Goal: Task Accomplishment & Management: Manage account settings

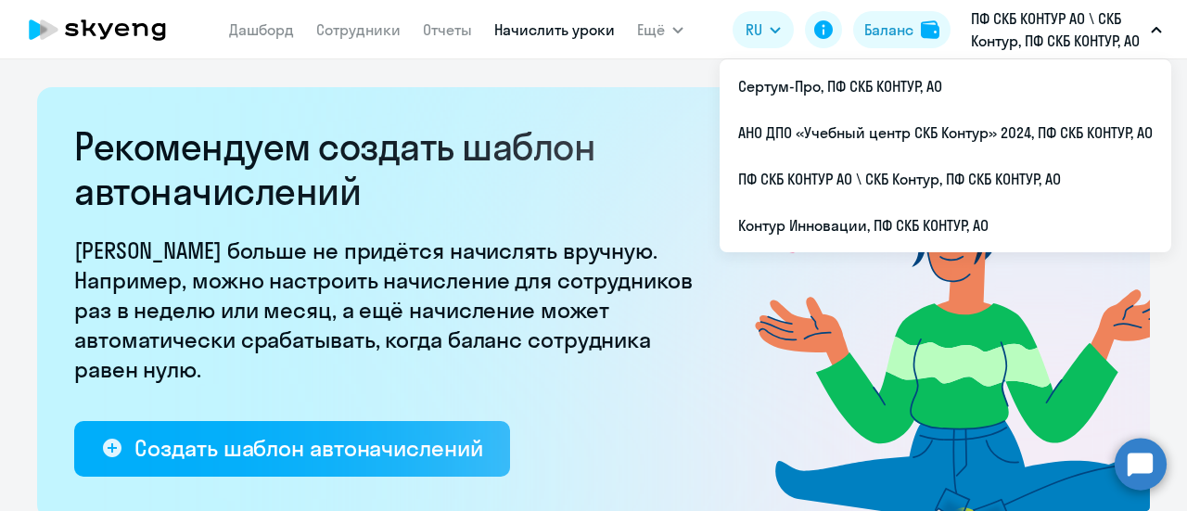
select select "10"
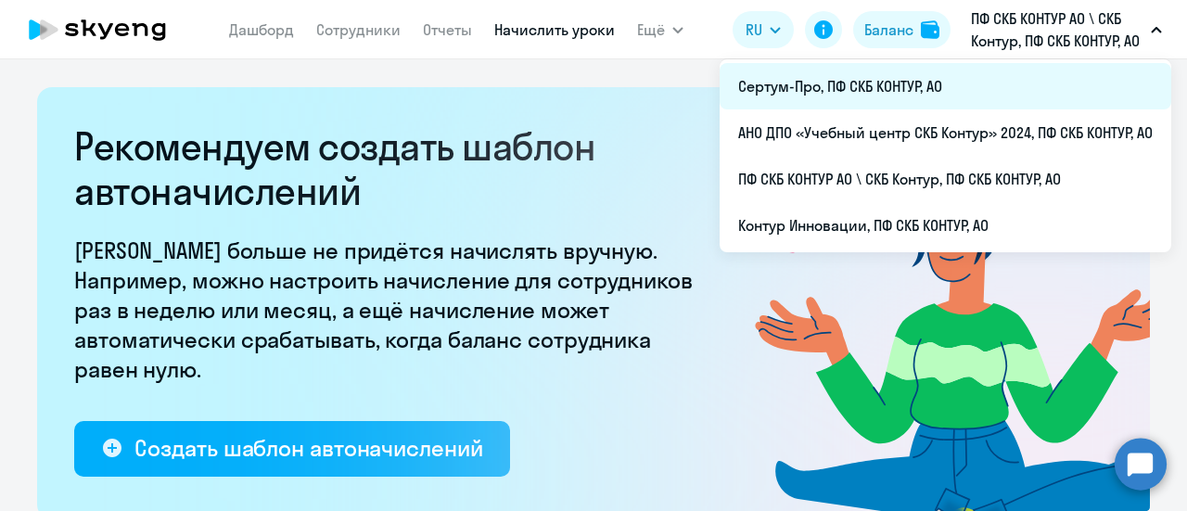
scroll to position [742, 0]
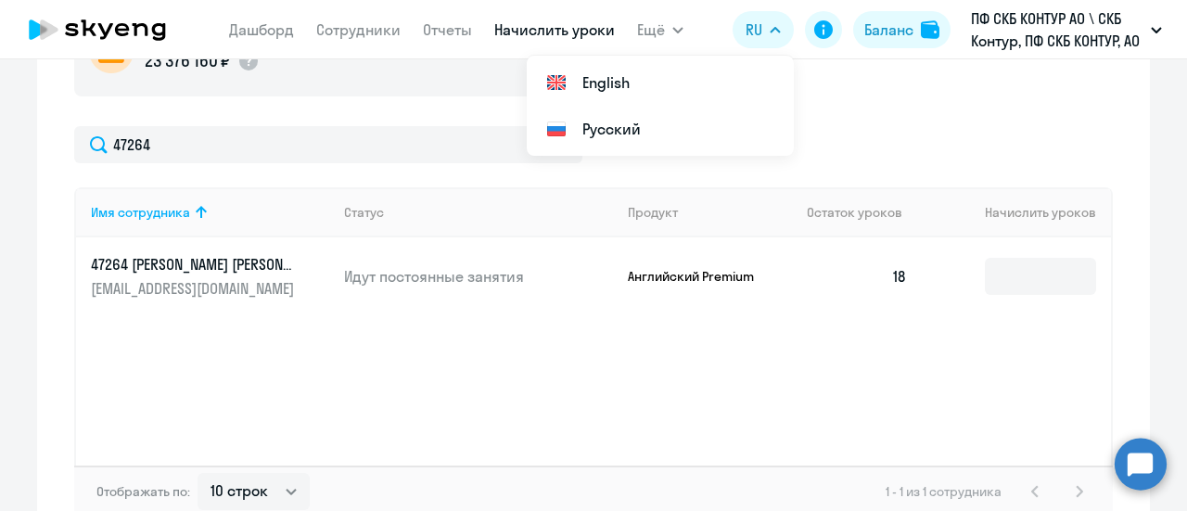
click at [1142, 467] on circle at bounding box center [1141, 464] width 52 height 52
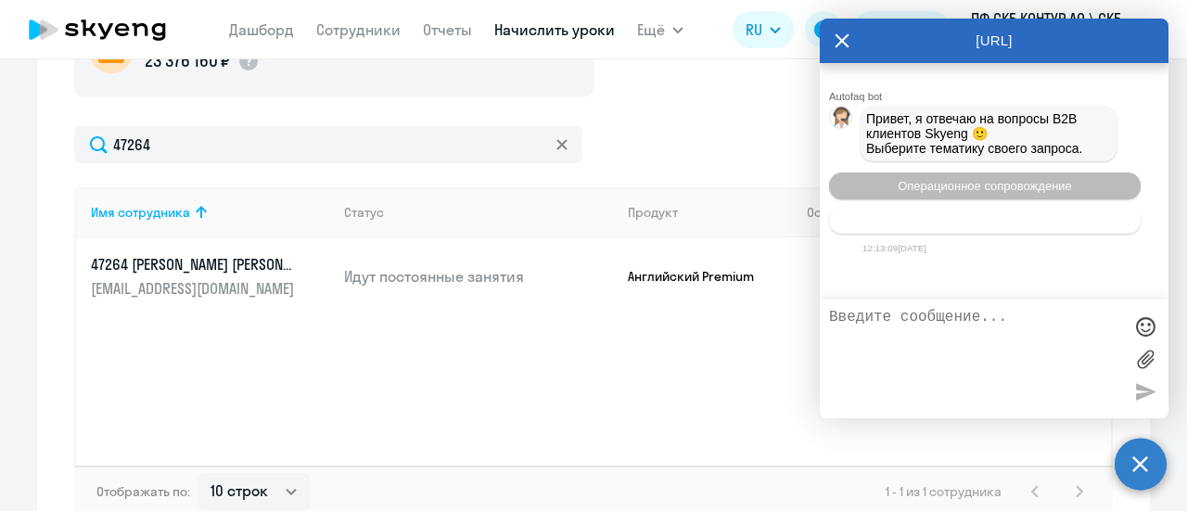
click at [952, 227] on span "Тематики документооборот" at bounding box center [985, 220] width 154 height 14
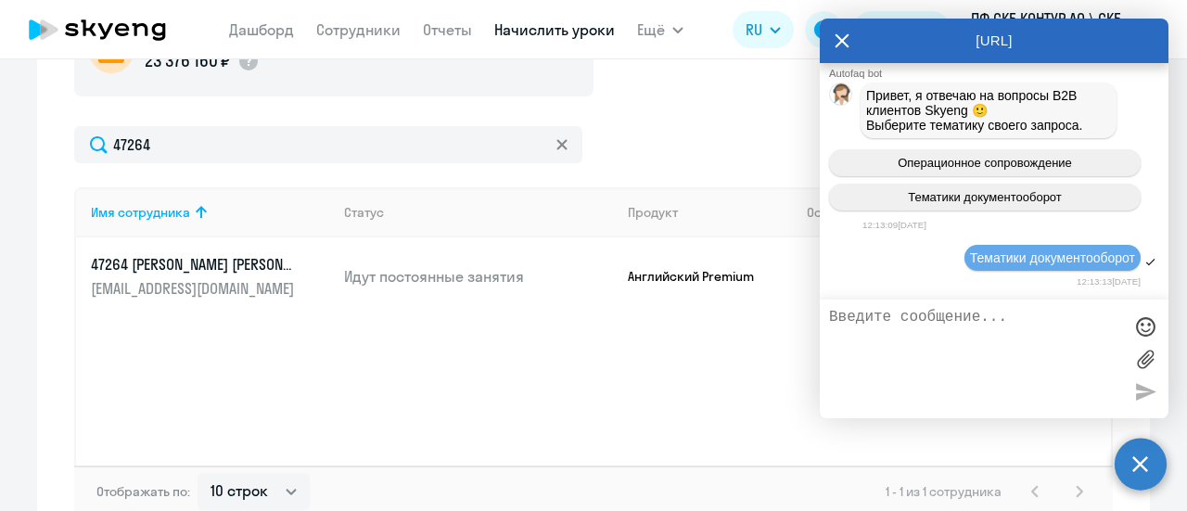
scroll to position [171, 0]
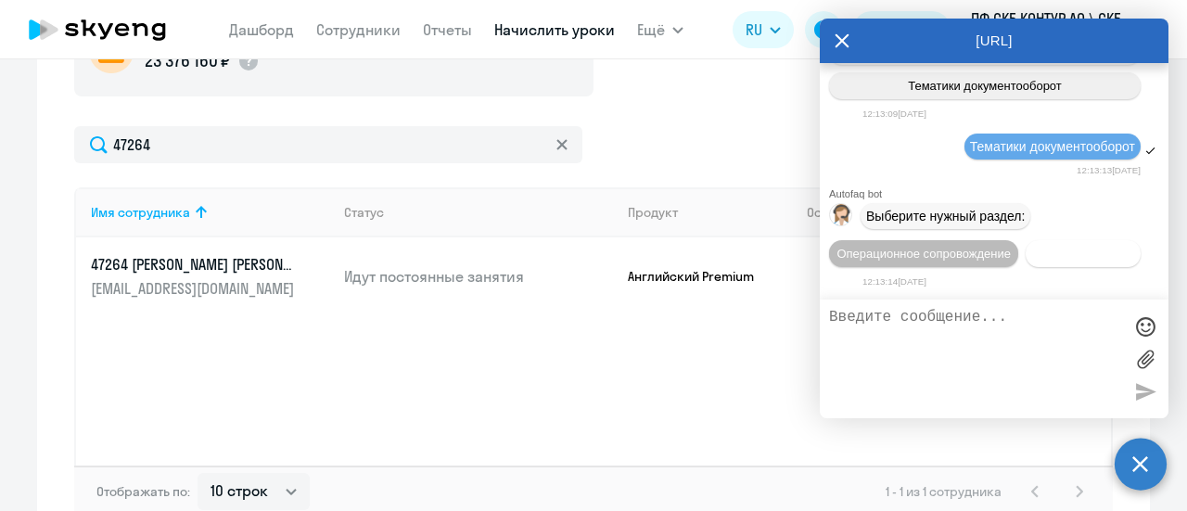
click at [1034, 255] on span "Документооборот" at bounding box center [1083, 254] width 99 height 14
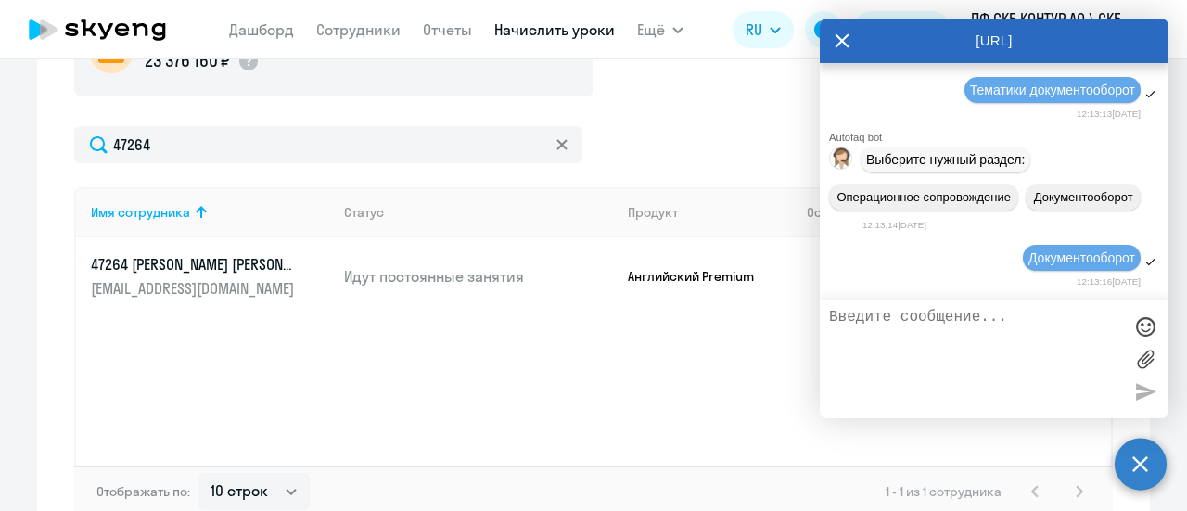
scroll to position [475, 0]
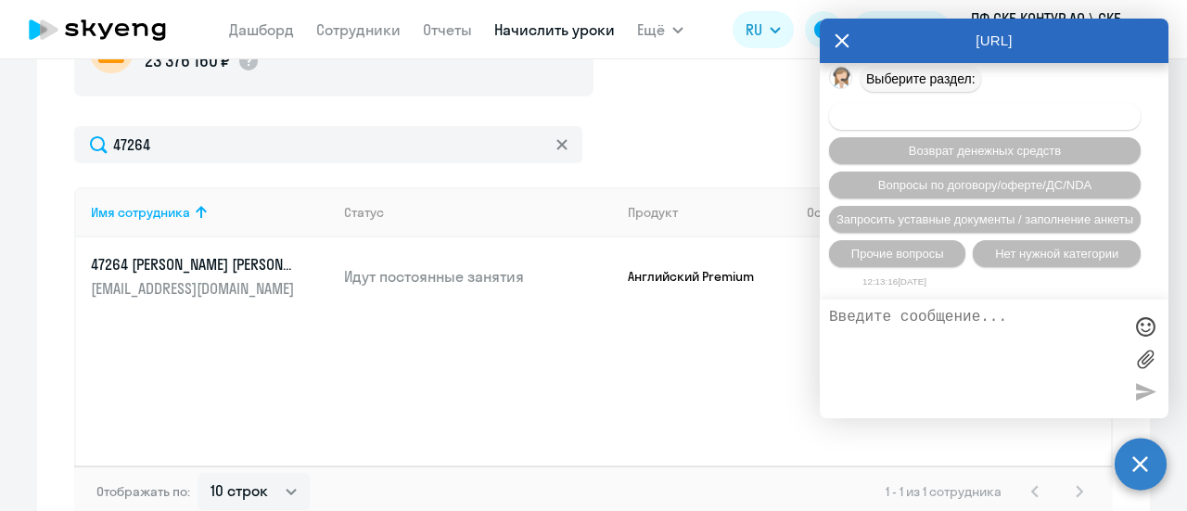
click at [901, 118] on span "Вопросы по оформлению бух.документов" at bounding box center [985, 116] width 235 height 14
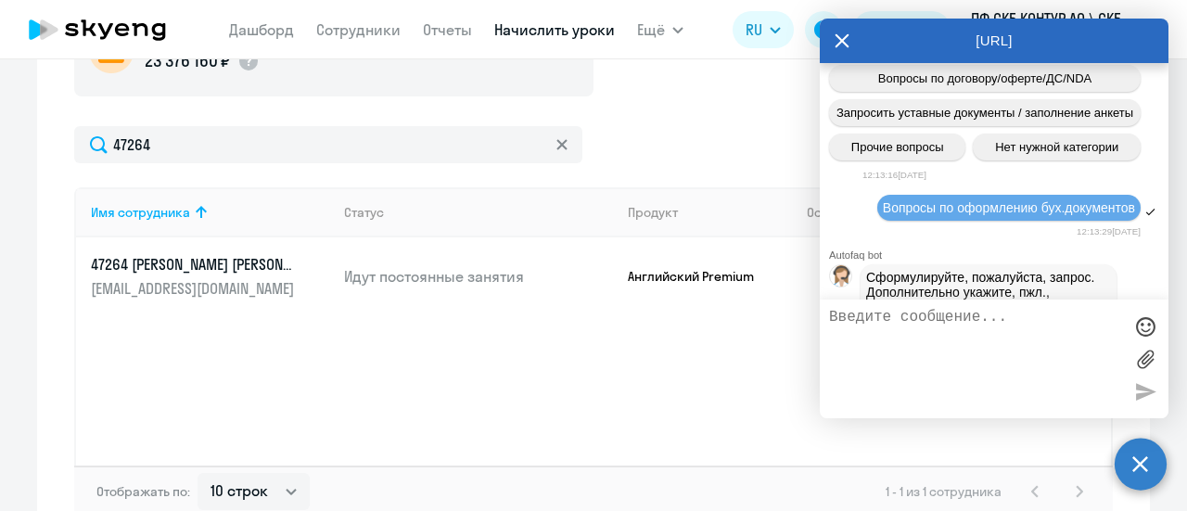
scroll to position [706, 0]
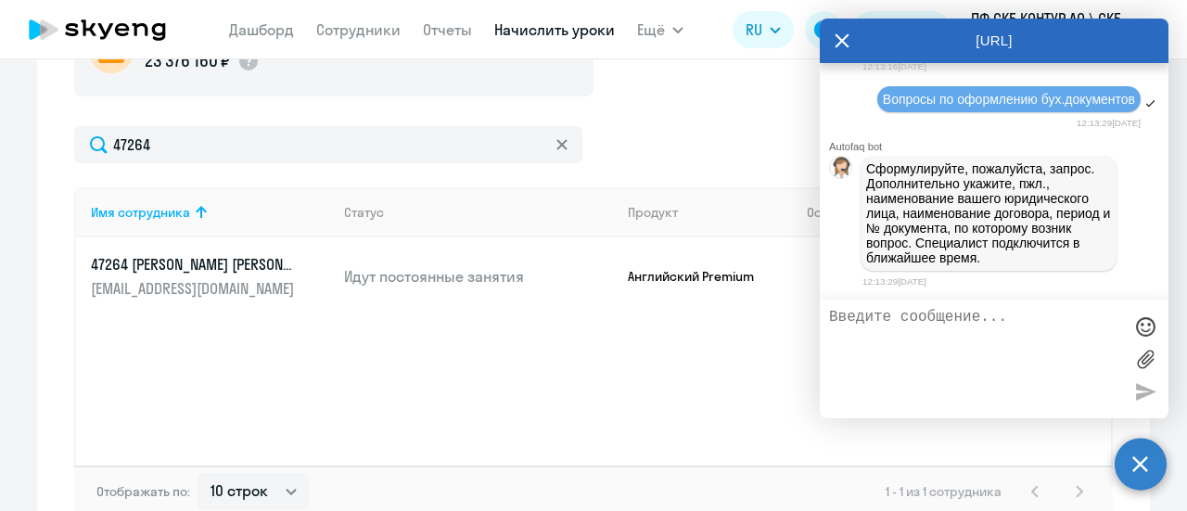
click at [892, 327] on textarea at bounding box center [975, 359] width 293 height 100
type textarea "[PERSON_NAME]"
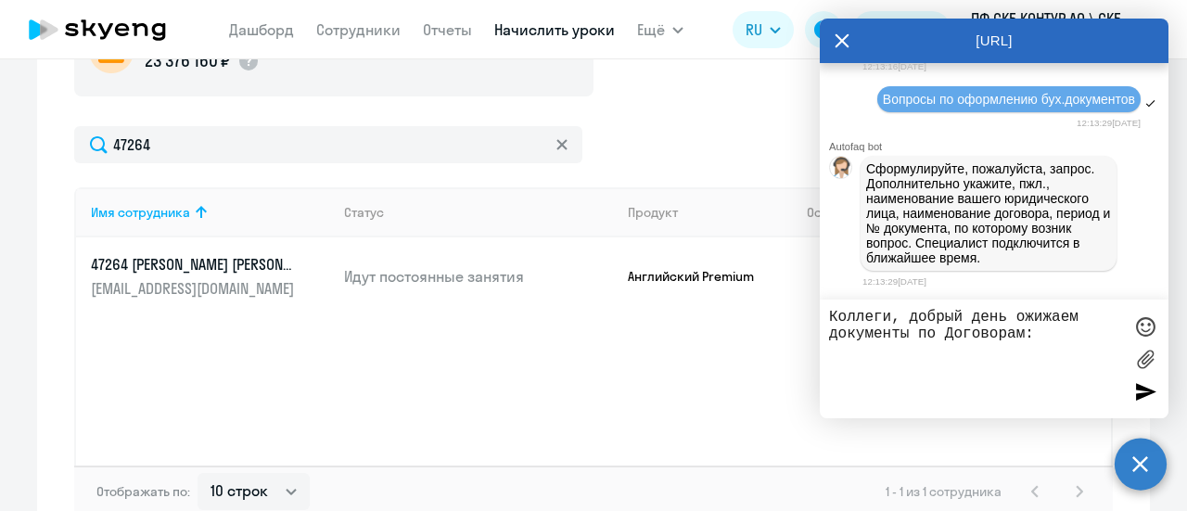
type textarea "Коллеги, добрый день ожижаем документы по Договорам:"
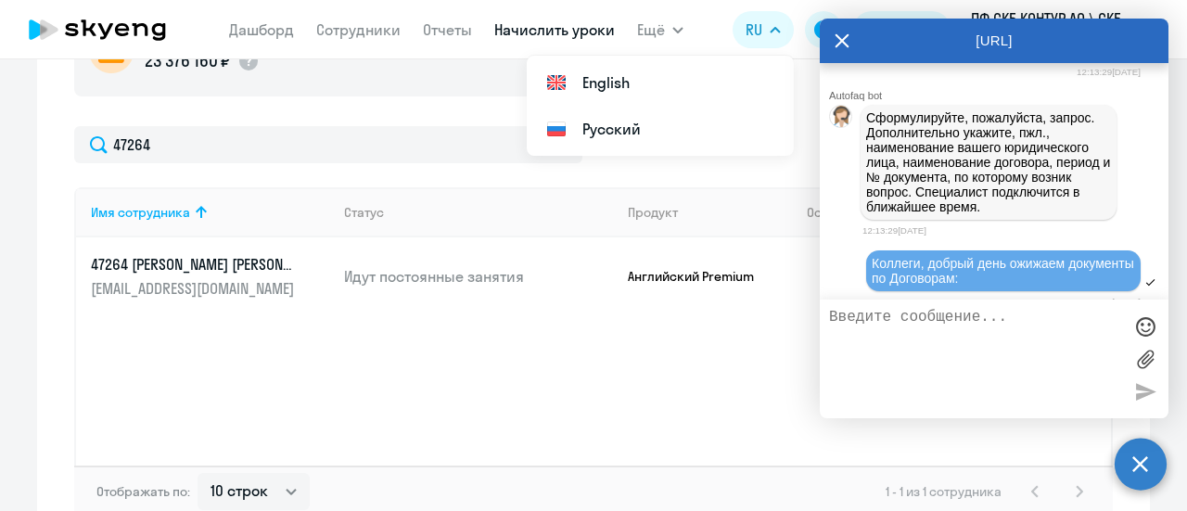
scroll to position [777, 0]
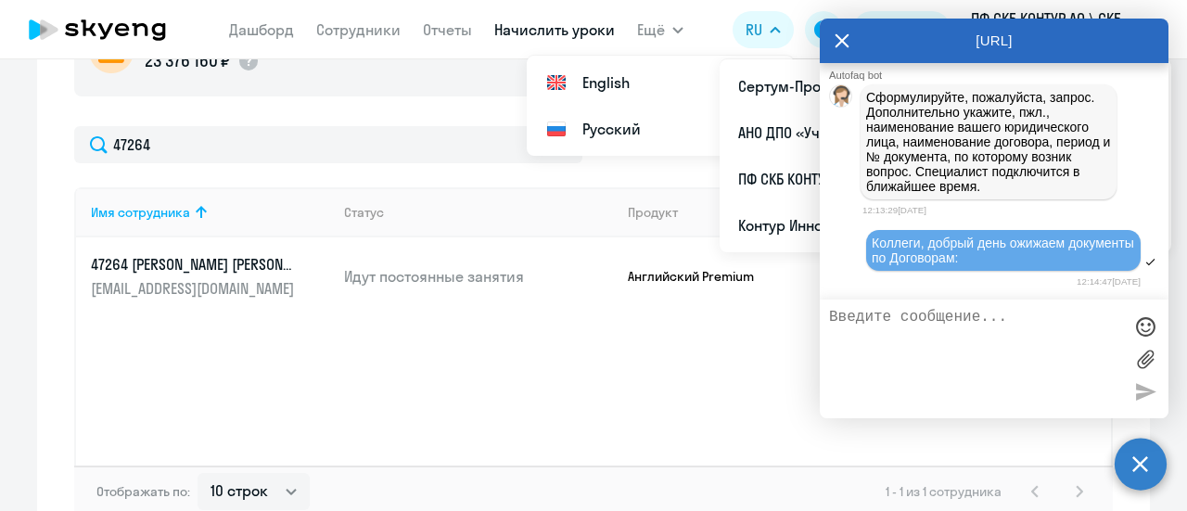
click at [1077, 260] on div "Коллеги, добрый день ожижаем документы по Договорам:" at bounding box center [1003, 251] width 263 height 30
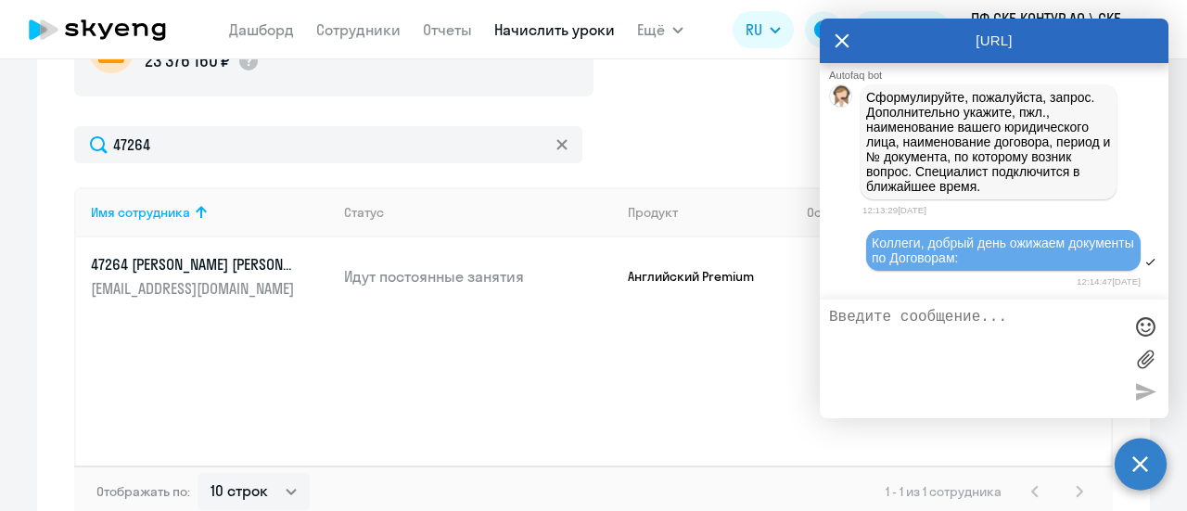
click at [1145, 261] on div at bounding box center [1151, 262] width 12 height 12
click at [1145, 265] on div at bounding box center [1151, 262] width 12 height 12
drag, startPoint x: 1048, startPoint y: 266, endPoint x: 1096, endPoint y: 327, distance: 77.9
click at [1096, 327] on textarea at bounding box center [975, 359] width 293 height 100
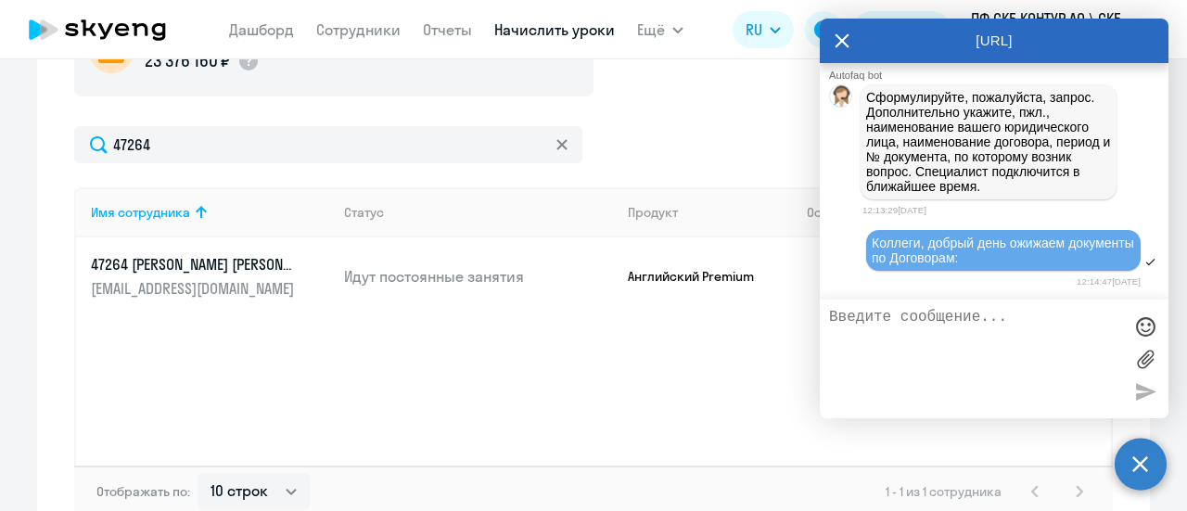
paste textarea "№ Д/OAHO/2023/533/1/24 от [DATE]"
type textarea "№ Д/OAHO/2023/533/1/24 от [DATE]"
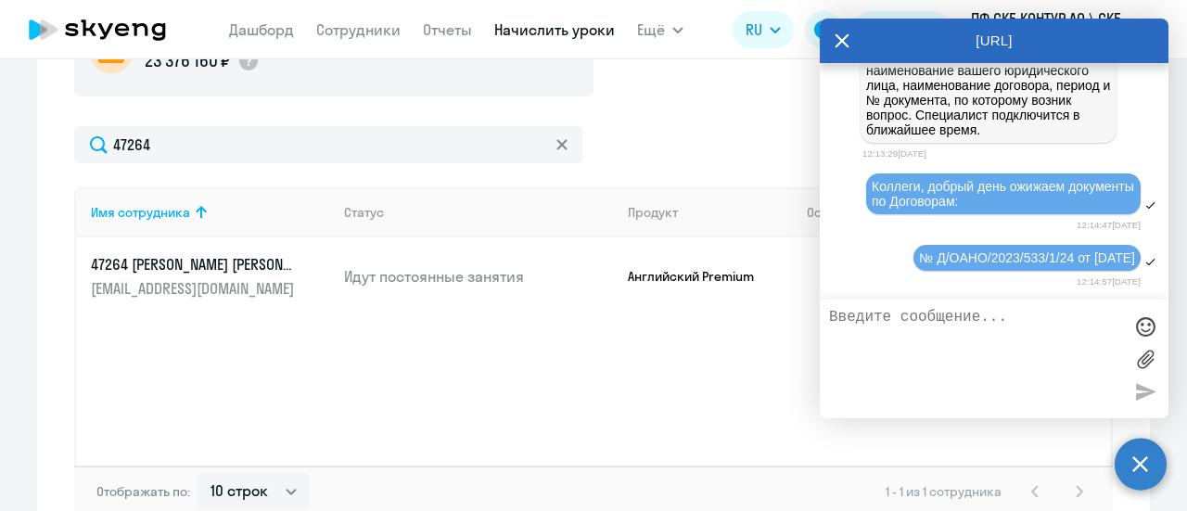
paste textarea "№ Д/OAHO/2024/203/68/24 от [DATE]"
type textarea "№ Д/OAHO/2024/203/68/24 от [DATE]"
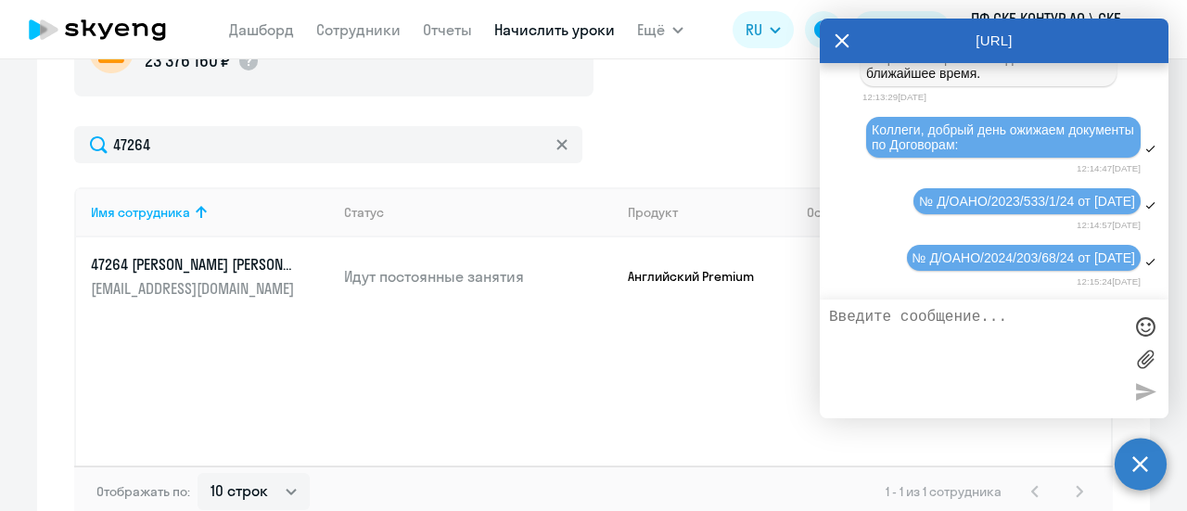
paste textarea "№ Д/OAHO/2023/506/4329/23 от [DATE]"
type textarea "№ Д/OAHO/2023/506/4329/23 от [DATE]"
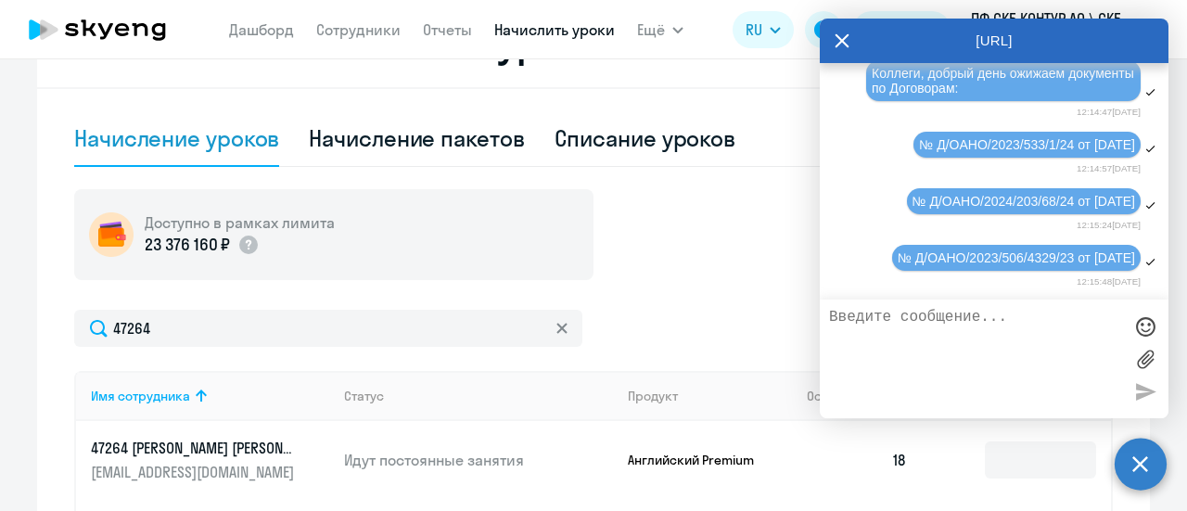
scroll to position [649, 0]
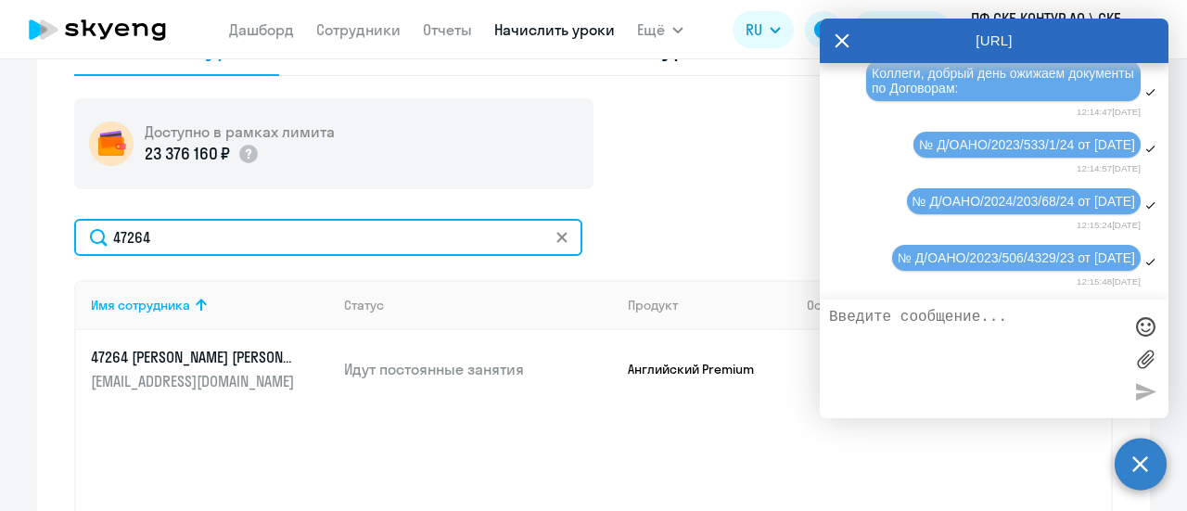
click at [160, 241] on input "47264" at bounding box center [328, 237] width 508 height 37
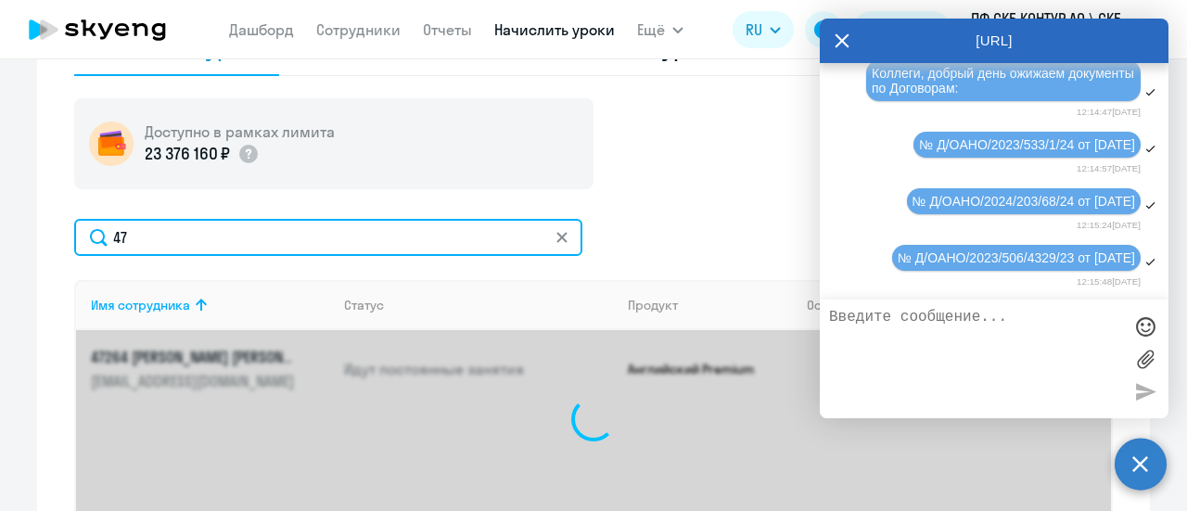
type input "4"
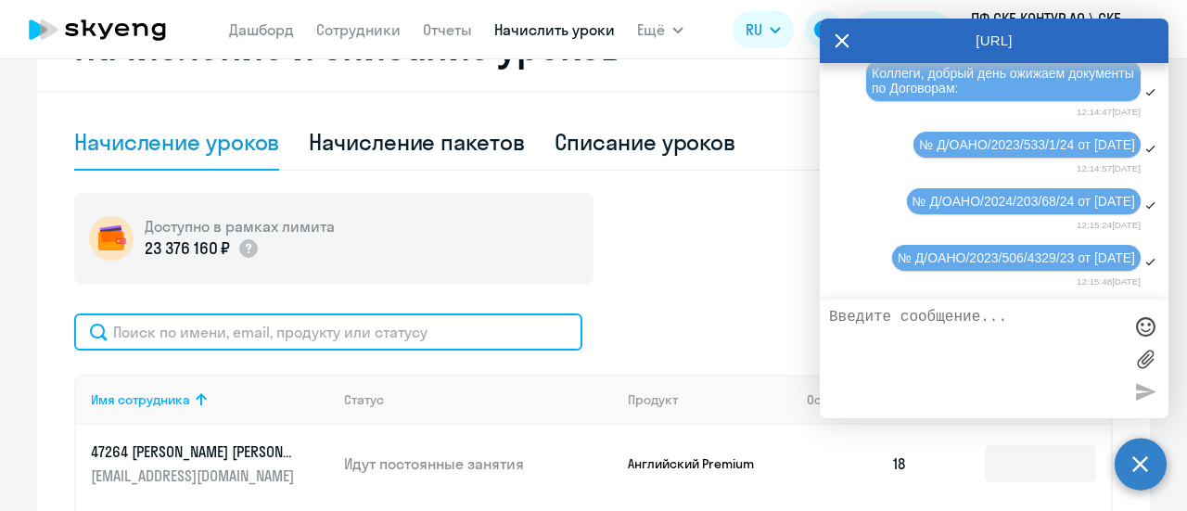
scroll to position [742, 0]
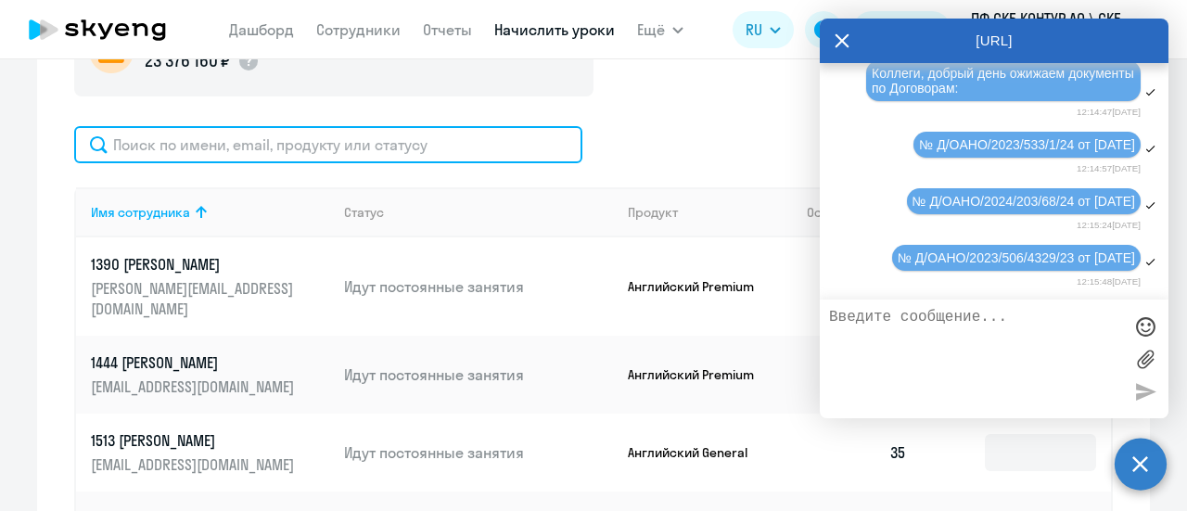
paste input "61426"
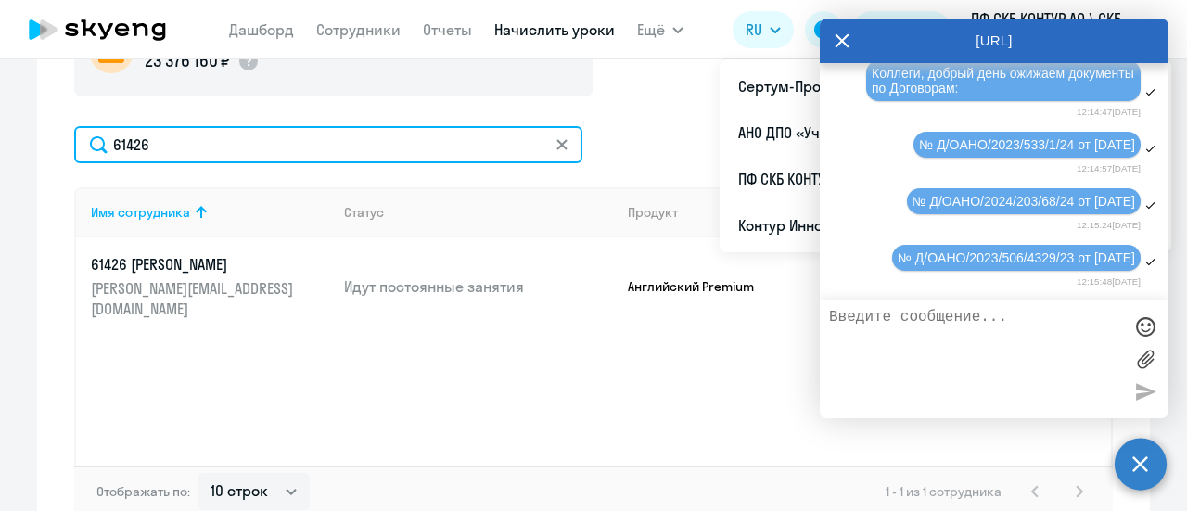
type input "61426"
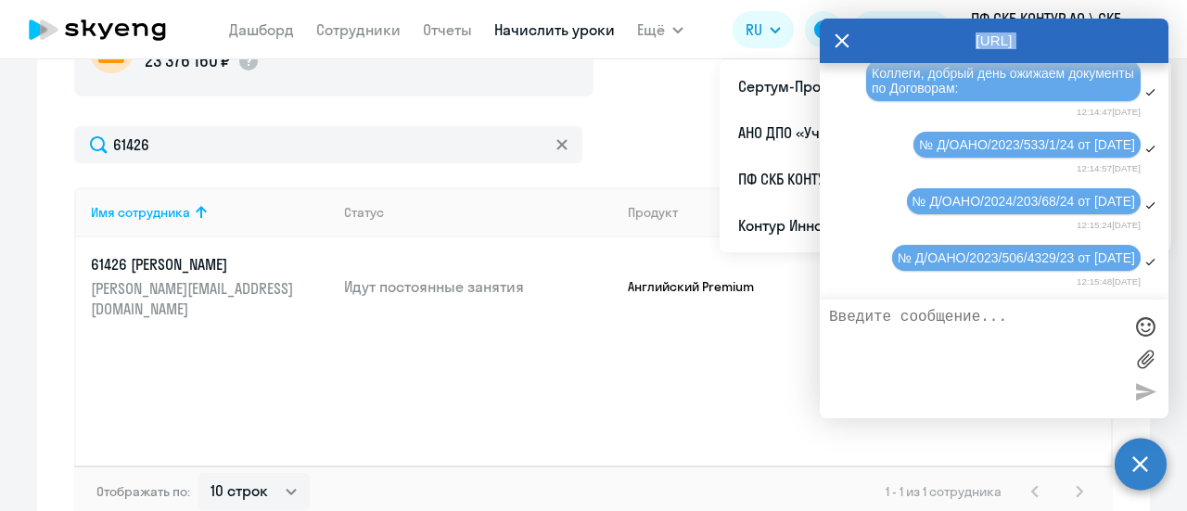
drag, startPoint x: 1085, startPoint y: 29, endPoint x: 911, endPoint y: 80, distance: 181.7
click at [861, 69] on div "[URL] Autofaq bot Привет, я отвечаю на вопросы B2B клиентов Skyeng 🙂 Выберите т…" at bounding box center [994, 219] width 349 height 400
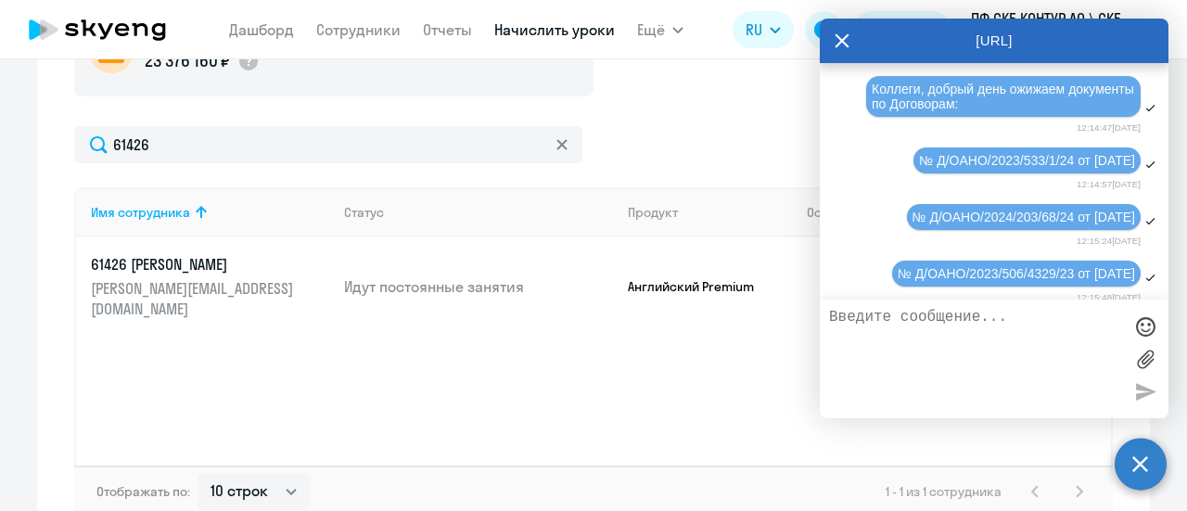
click at [741, 306] on td "Английский Premium" at bounding box center [703, 286] width 180 height 98
drag, startPoint x: 980, startPoint y: 411, endPoint x: 980, endPoint y: 376, distance: 35.3
click at [980, 386] on div at bounding box center [994, 359] width 349 height 119
click at [842, 45] on icon at bounding box center [842, 41] width 15 height 45
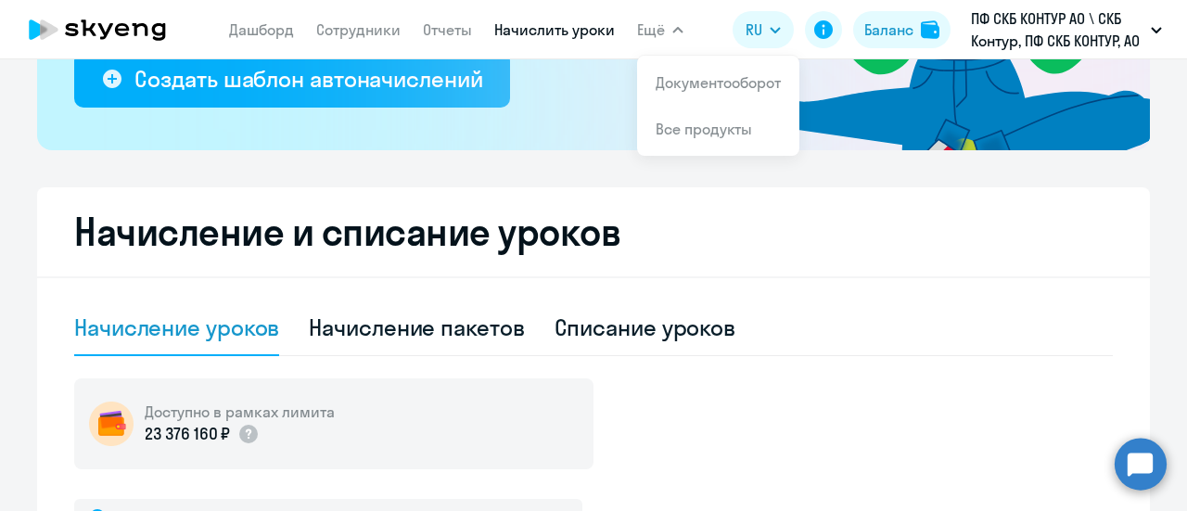
scroll to position [371, 0]
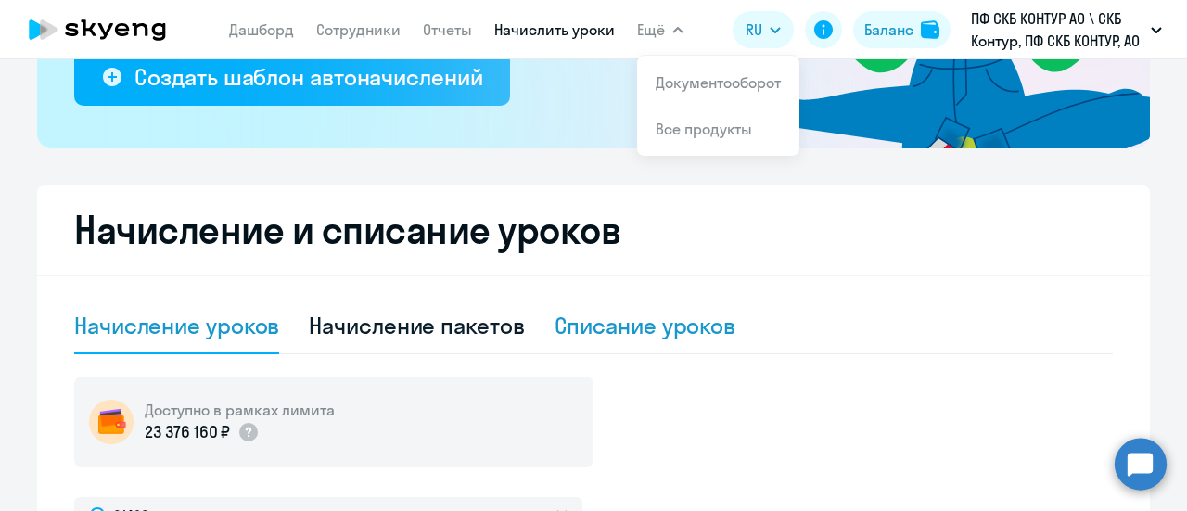
click at [588, 329] on div "Списание уроков" at bounding box center [646, 326] width 182 height 30
select select "10"
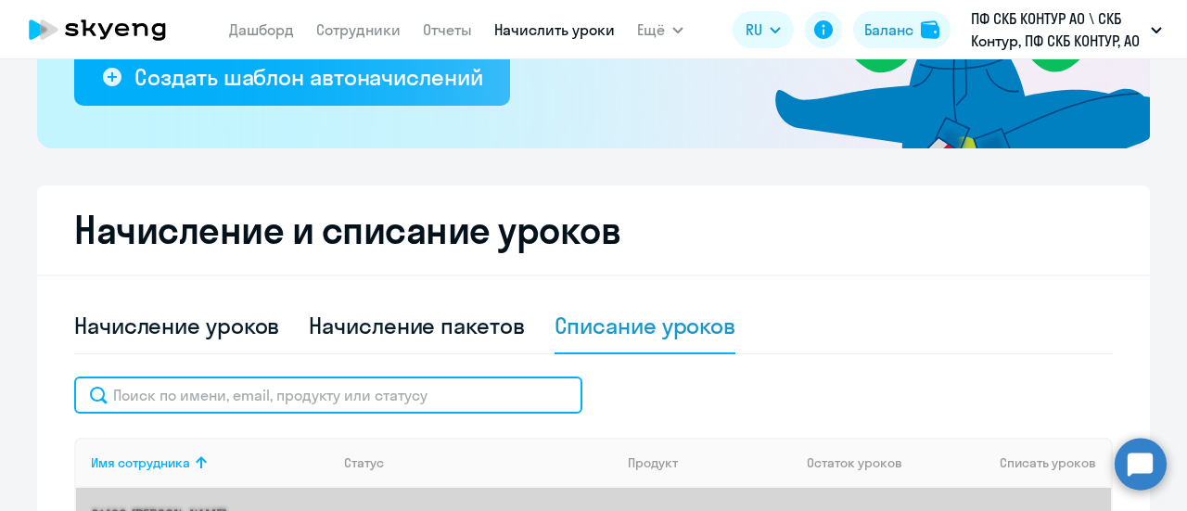
click at [307, 394] on input "text" at bounding box center [328, 395] width 508 height 37
paste input "47761"
type input "47761"
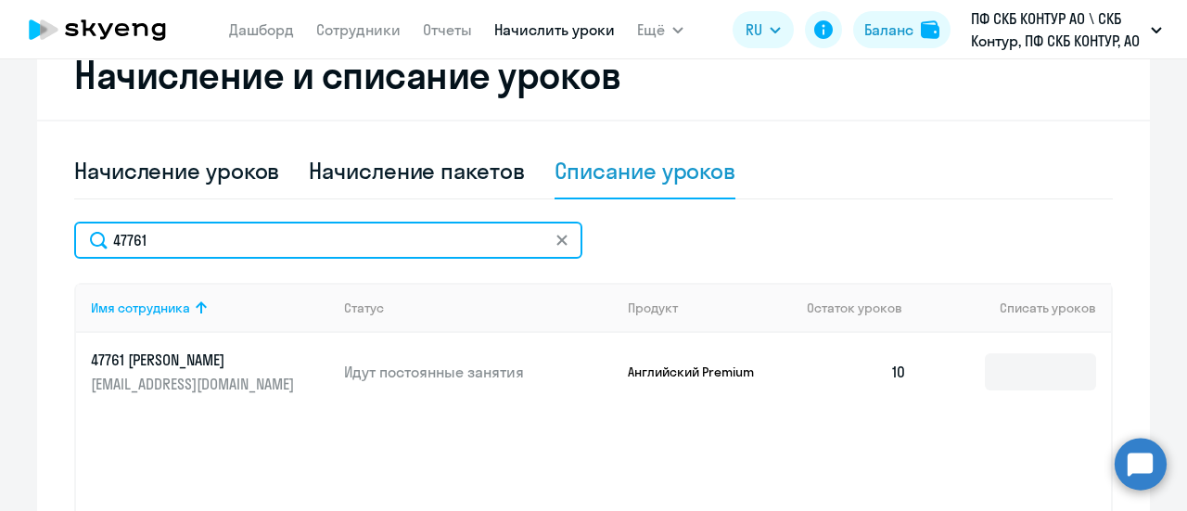
scroll to position [649, 0]
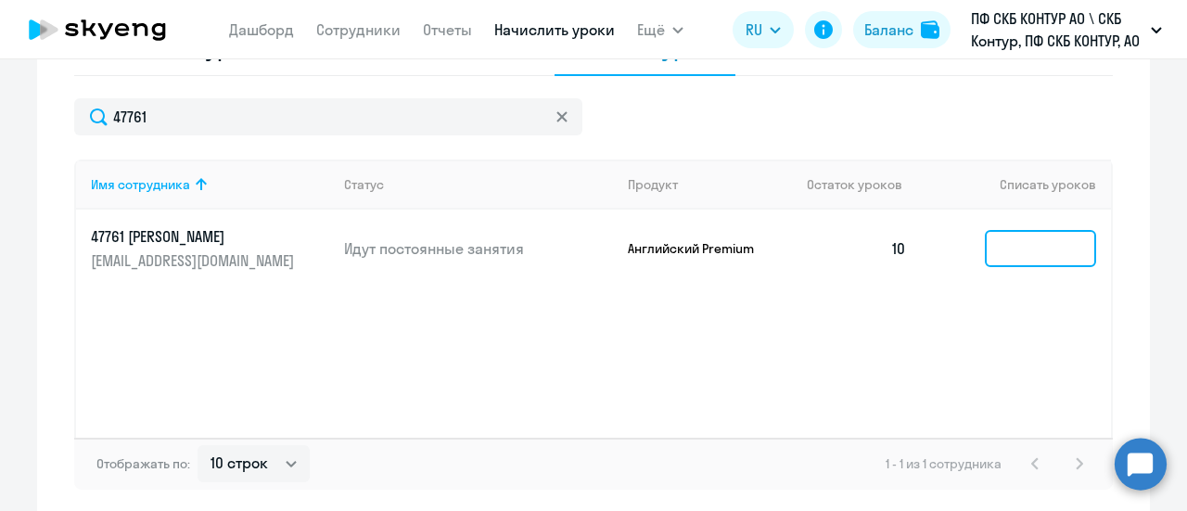
click at [1013, 254] on input at bounding box center [1040, 248] width 111 height 37
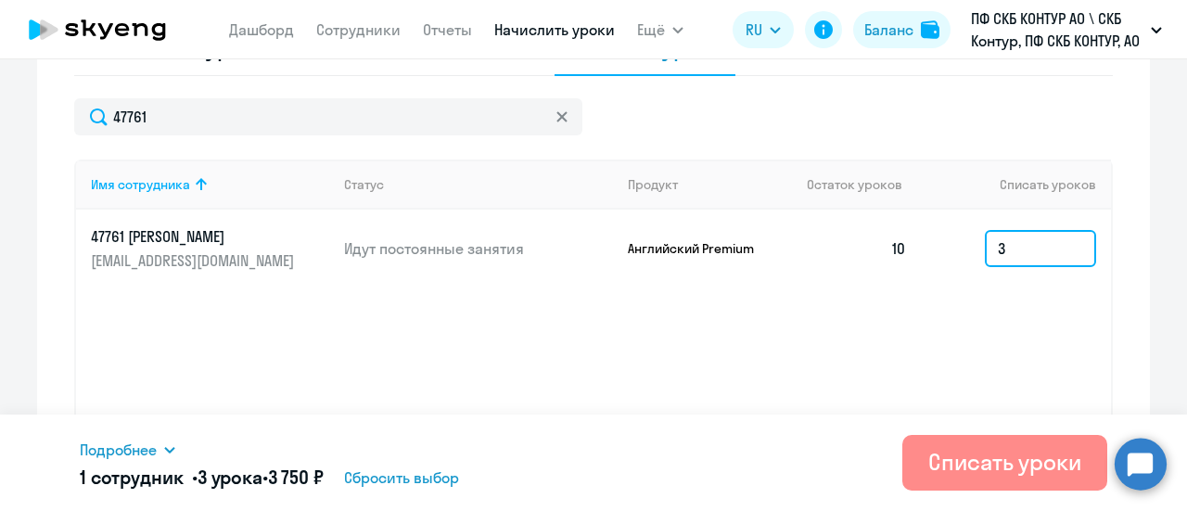
type input "3"
click at [1028, 442] on button "Списать уроки" at bounding box center [1005, 463] width 205 height 56
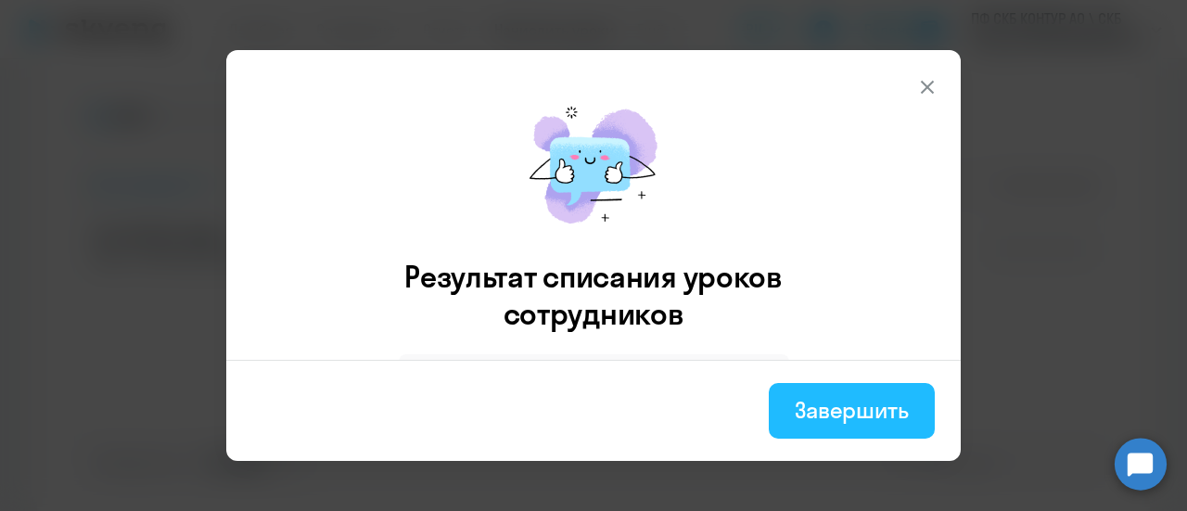
click at [840, 416] on div "Завершить" at bounding box center [852, 410] width 114 height 30
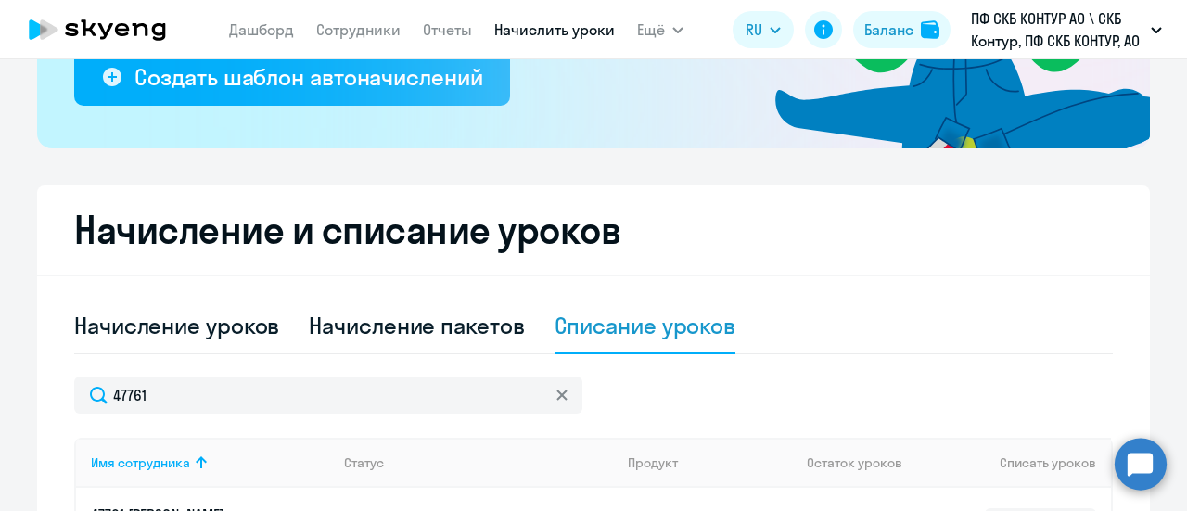
scroll to position [371, 0]
click at [145, 327] on div "Начисление уроков" at bounding box center [176, 326] width 205 height 30
select select "10"
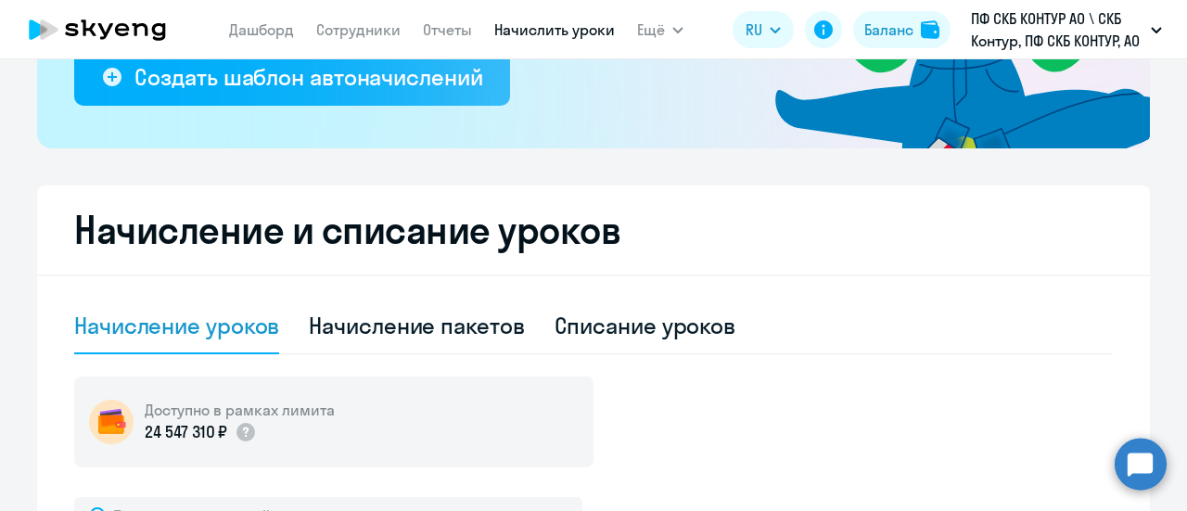
scroll to position [649, 0]
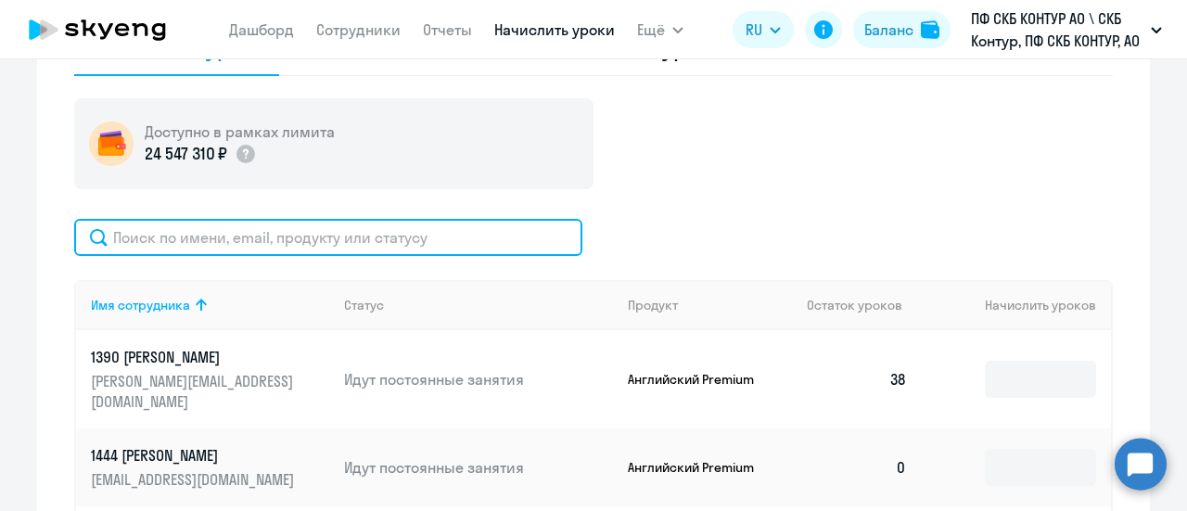
click at [239, 235] on input "text" at bounding box center [328, 237] width 508 height 37
paste input "61426"
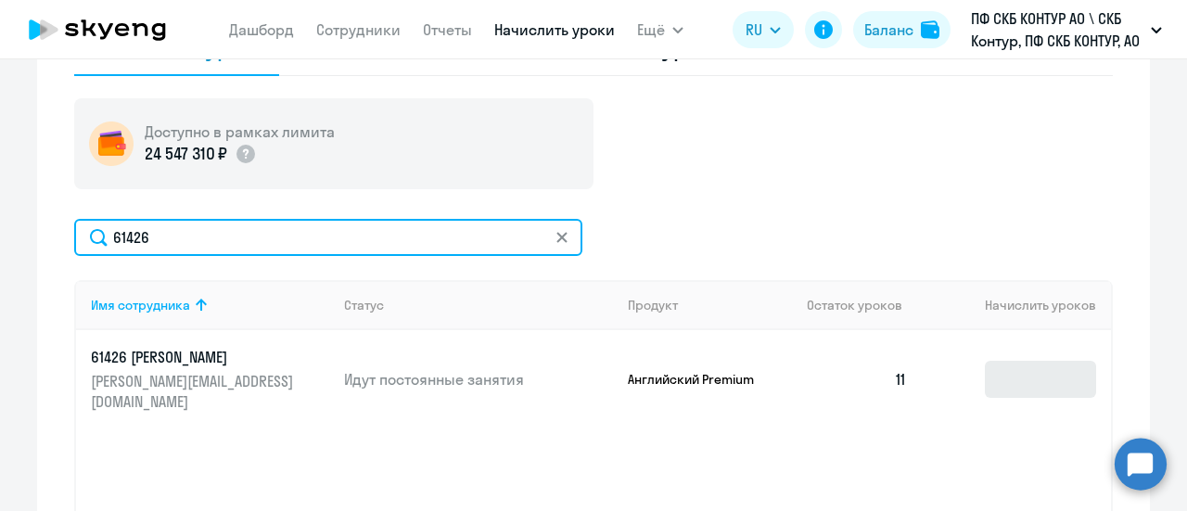
type input "61426"
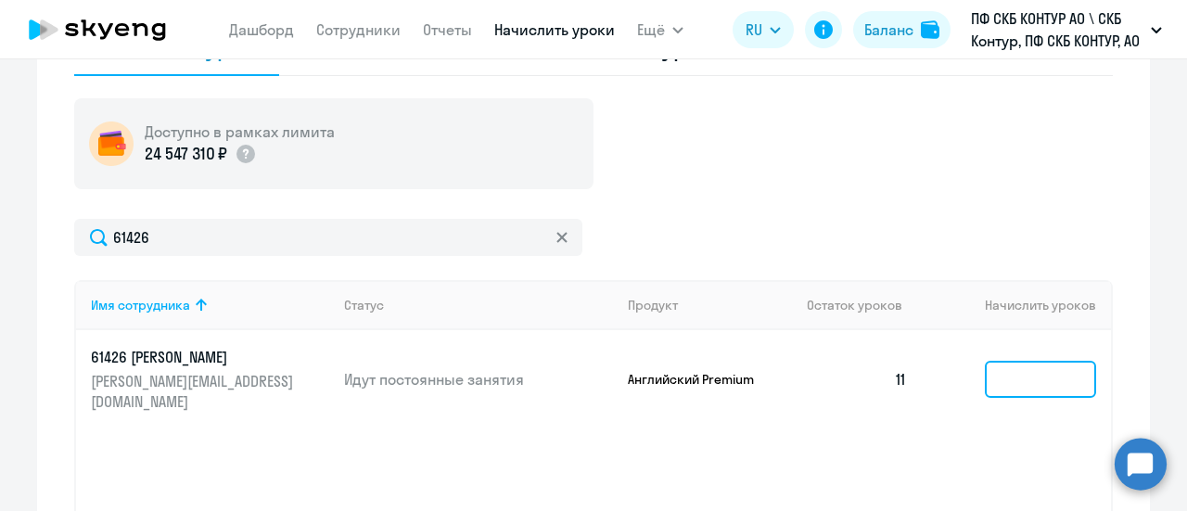
click at [990, 361] on input at bounding box center [1040, 379] width 111 height 37
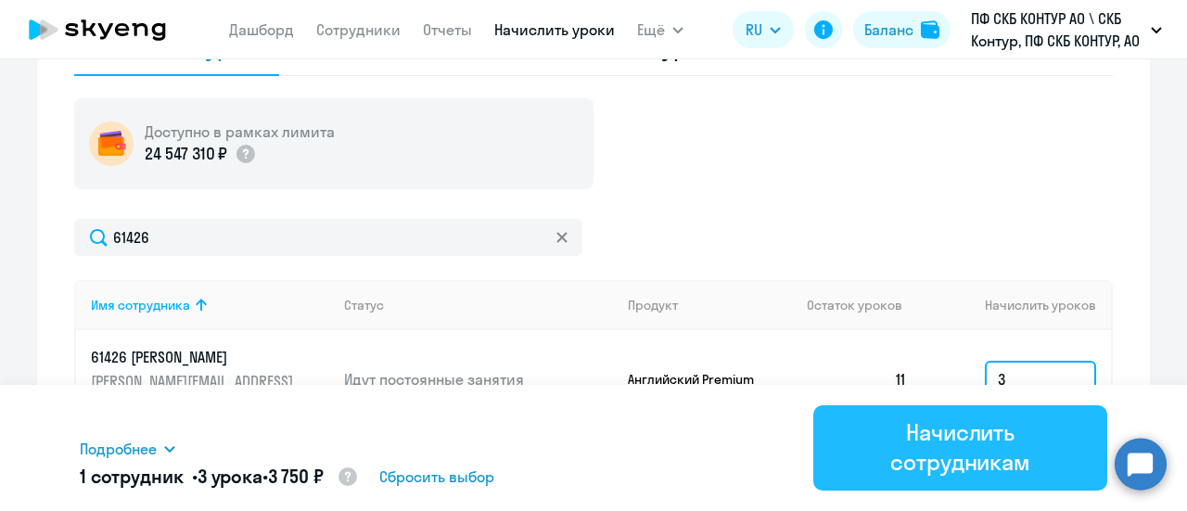
scroll to position [742, 0]
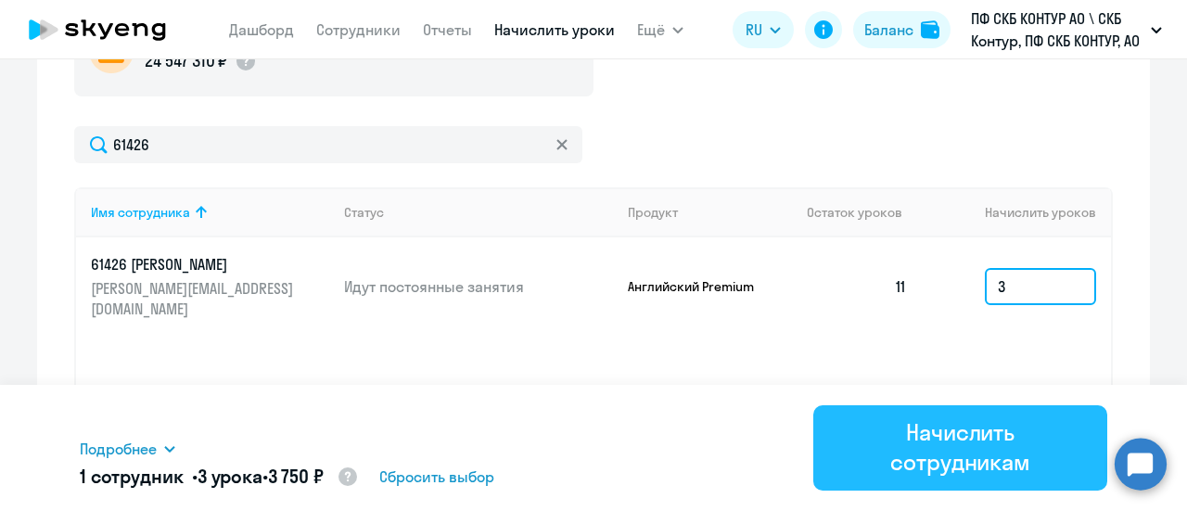
type input "3"
click at [929, 438] on div "Начислить сотрудникам" at bounding box center [960, 446] width 242 height 59
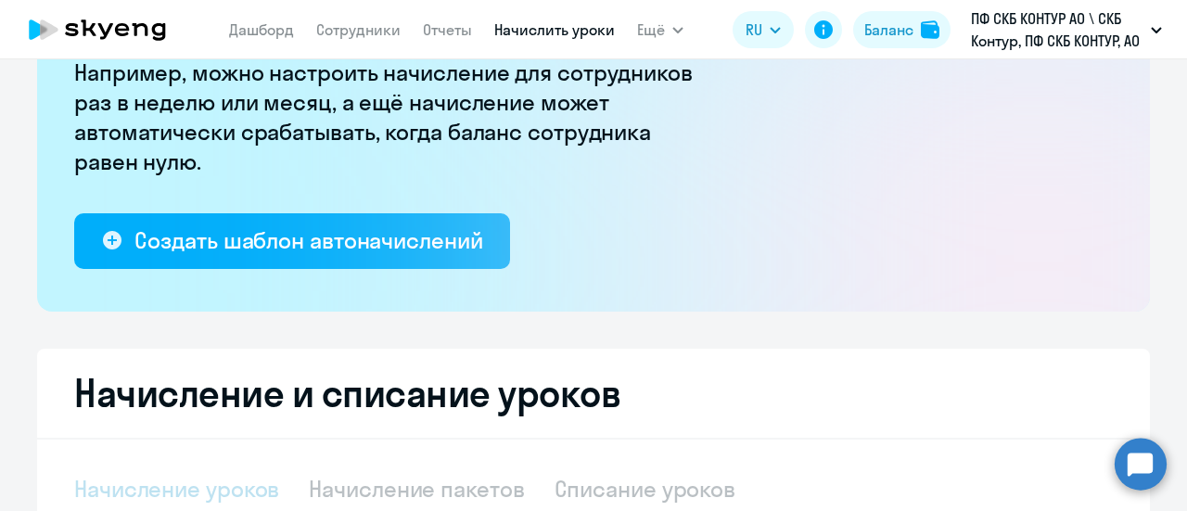
scroll to position [371, 0]
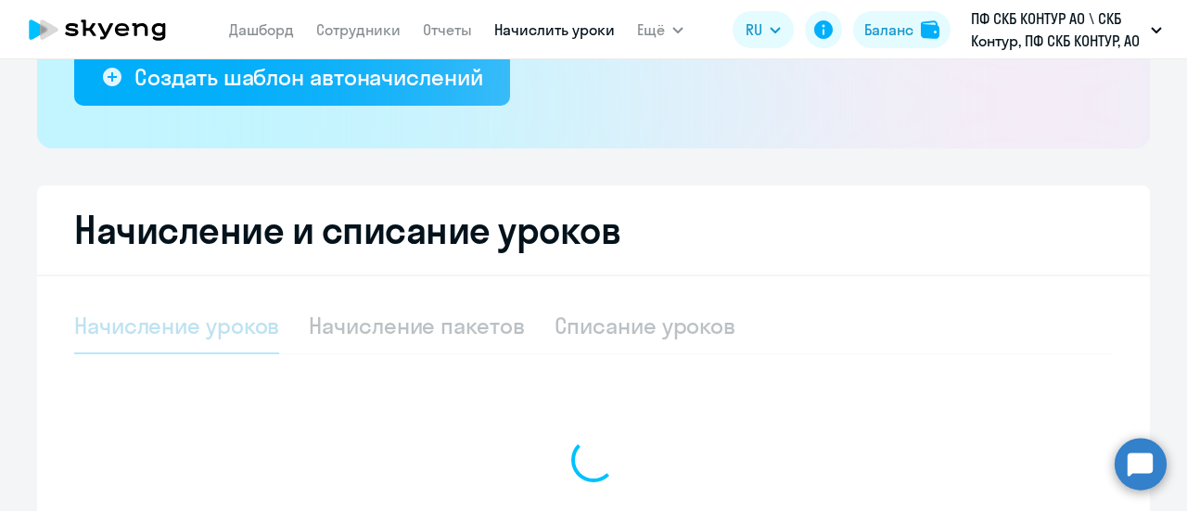
click at [1150, 465] on circle at bounding box center [1141, 464] width 52 height 52
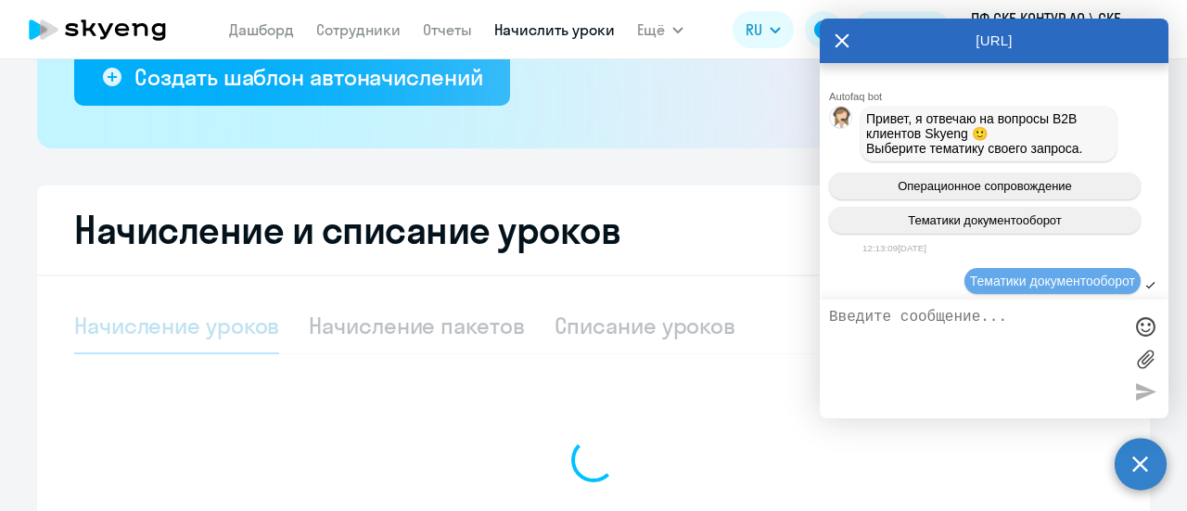
scroll to position [961, 0]
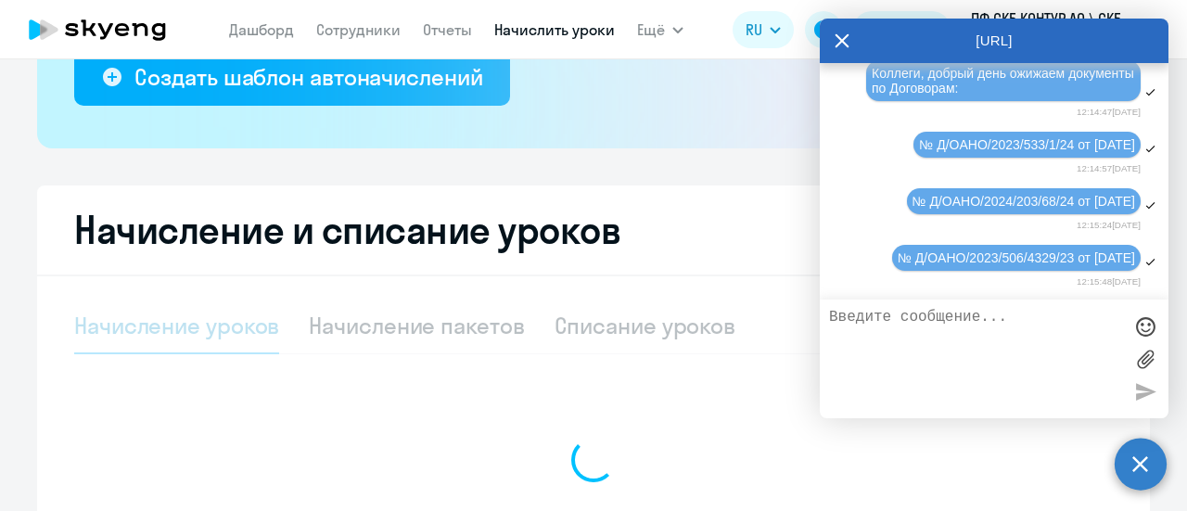
select select "10"
